Goal: Task Accomplishment & Management: Complete application form

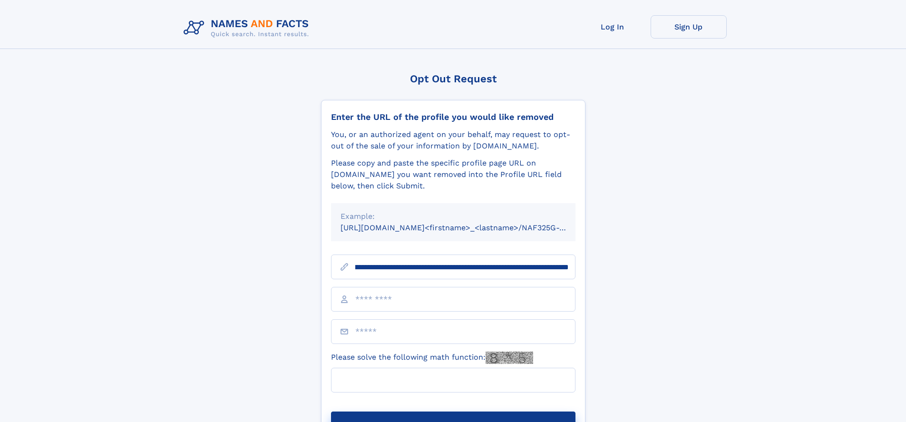
scroll to position [0, 111]
type input "**********"
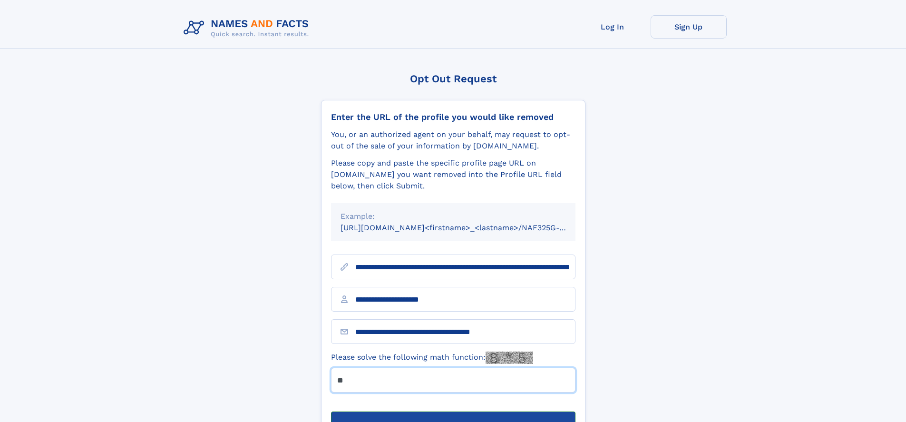
type input "**"
click at [453, 411] on button "Submit Opt Out Request" at bounding box center [453, 426] width 244 height 30
